Goal: Information Seeking & Learning: Understand process/instructions

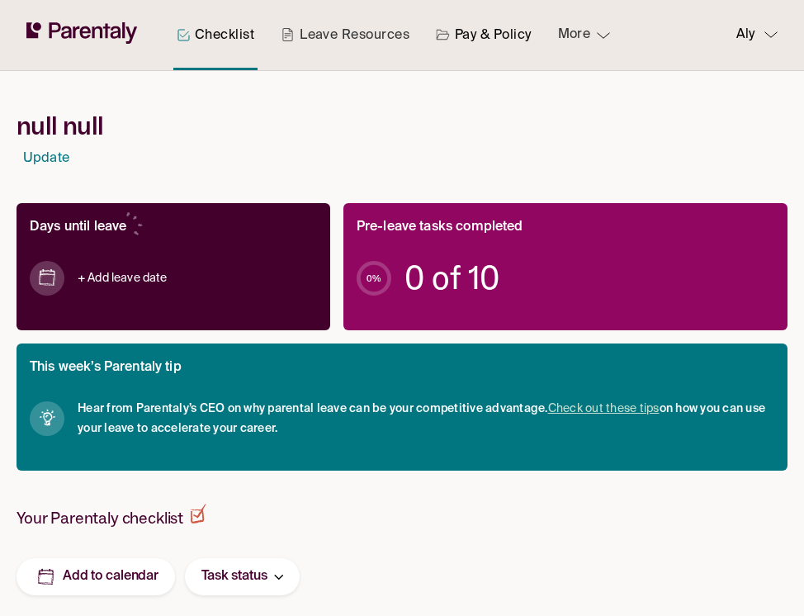
click at [460, 41] on link "Pay & Policy" at bounding box center [484, 35] width 102 height 70
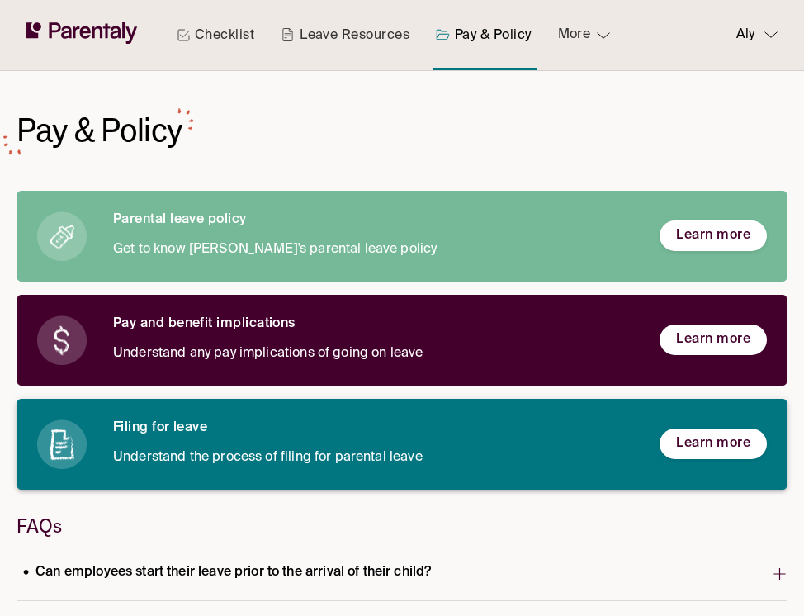
click at [266, 433] on h6 "Filing for leave" at bounding box center [373, 428] width 520 height 17
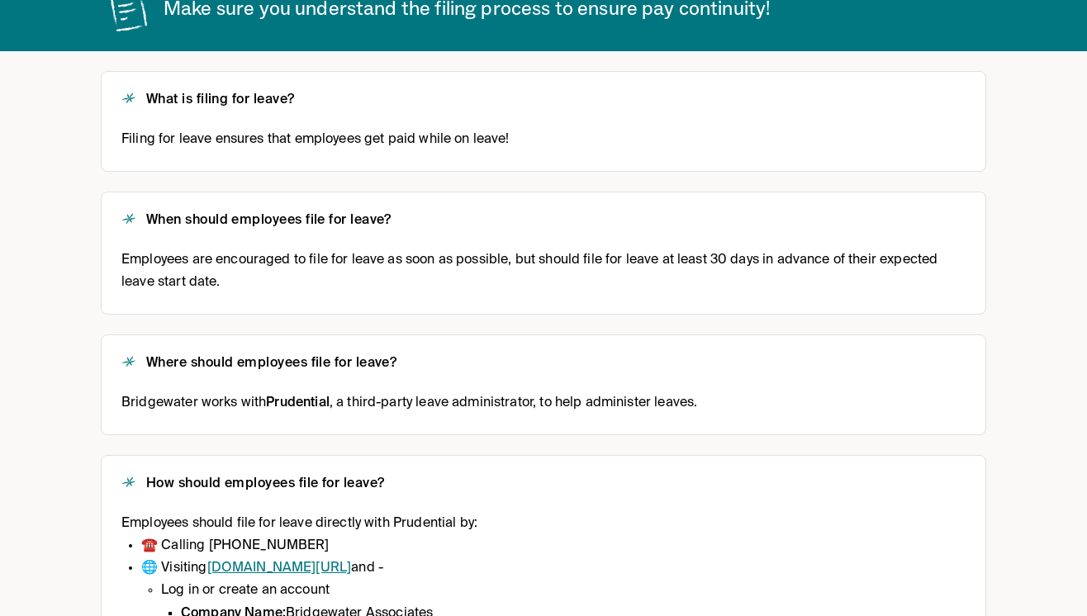
scroll to position [235, 0]
